Goal: Book appointment/travel/reservation

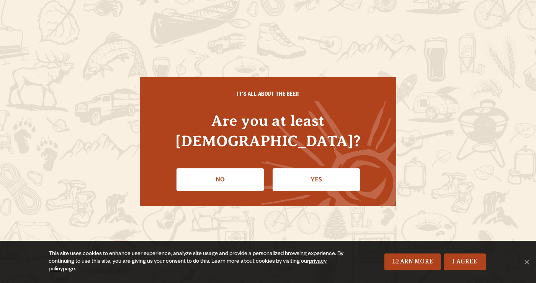
scroll to position [2, 0]
click at [339, 176] on link "Yes" at bounding box center [316, 179] width 87 height 22
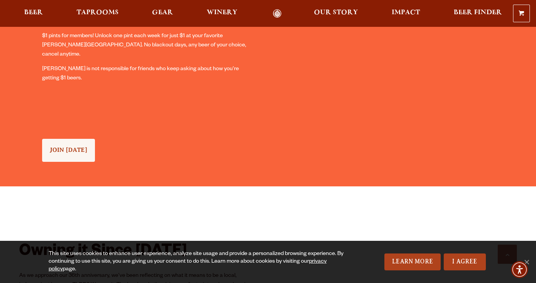
scroll to position [818, 0]
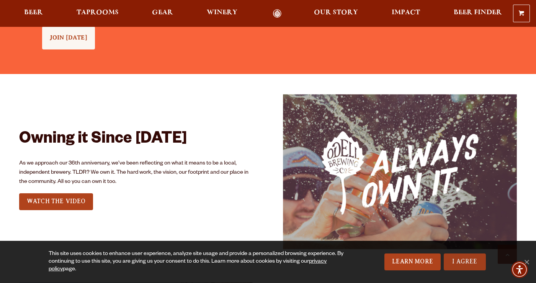
click at [472, 260] on link "I Agree" at bounding box center [465, 261] width 42 height 17
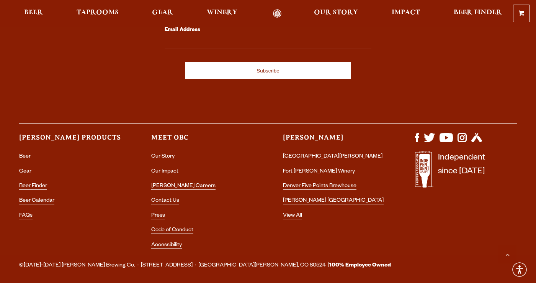
scroll to position [2185, 0]
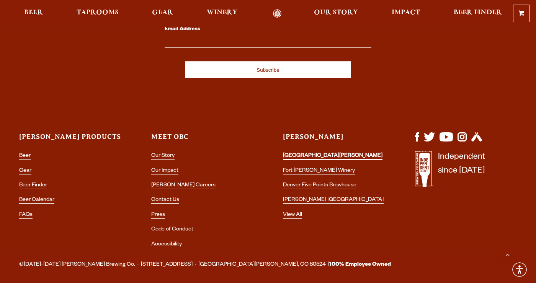
click at [305, 153] on link "[GEOGRAPHIC_DATA][PERSON_NAME]" at bounding box center [333, 156] width 100 height 7
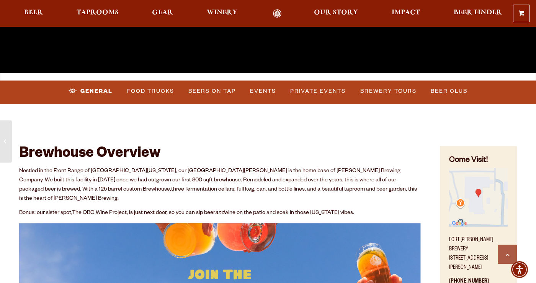
scroll to position [230, 0]
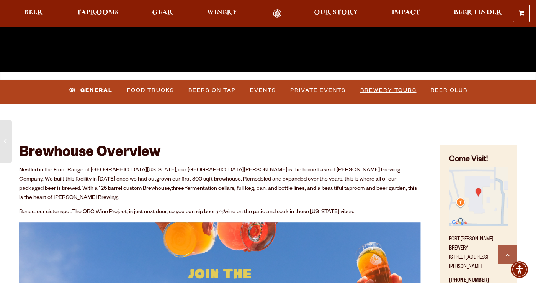
click at [396, 95] on link "Brewery Tours" at bounding box center [388, 91] width 62 height 18
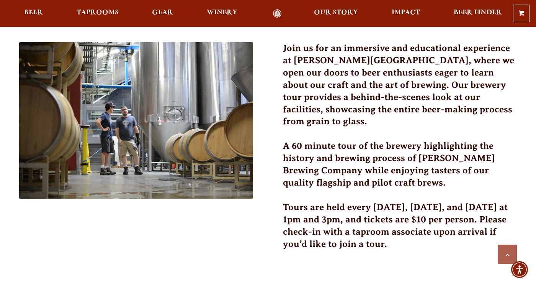
scroll to position [226, 0]
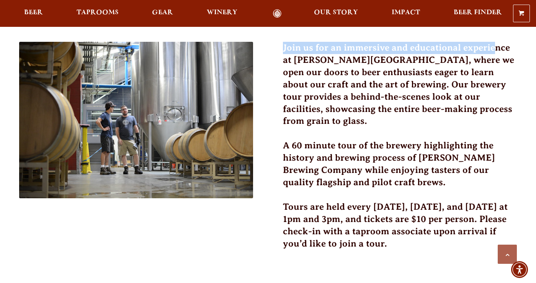
drag, startPoint x: 285, startPoint y: 44, endPoint x: 314, endPoint y: 57, distance: 32.6
click at [314, 57] on h3 "Join us for an immersive and educational experience at [PERSON_NAME][GEOGRAPHIC…" at bounding box center [400, 89] width 234 height 95
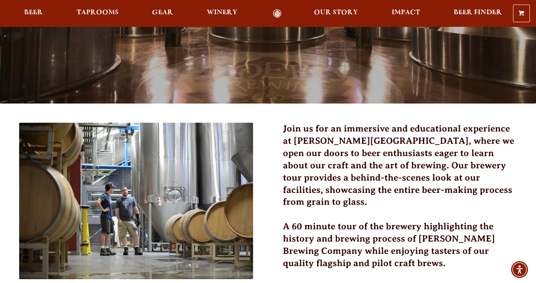
scroll to position [112, 0]
